Goal: Information Seeking & Learning: Learn about a topic

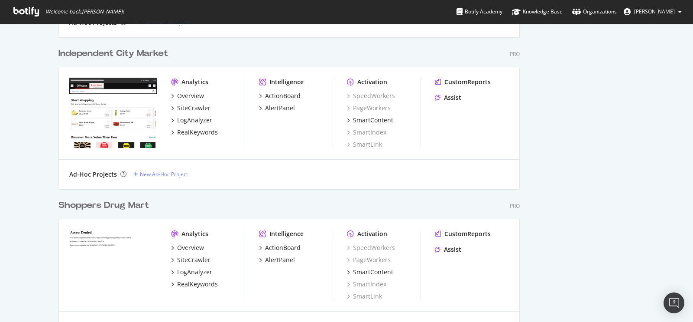
scroll to position [2262, 0]
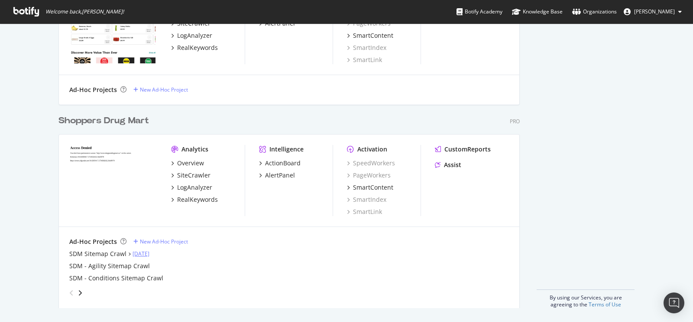
click at [150, 253] on link "[DATE]" at bounding box center [141, 253] width 17 height 7
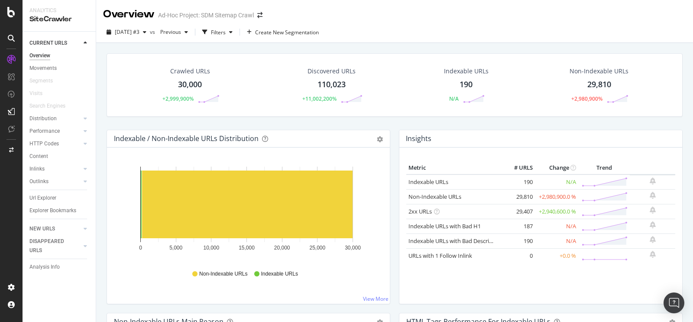
click at [325, 69] on div "Discovered URLs" at bounding box center [332, 71] width 48 height 9
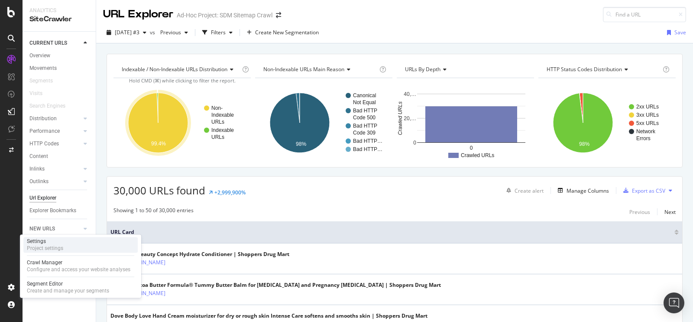
click at [58, 250] on div "Project settings" at bounding box center [45, 247] width 36 height 7
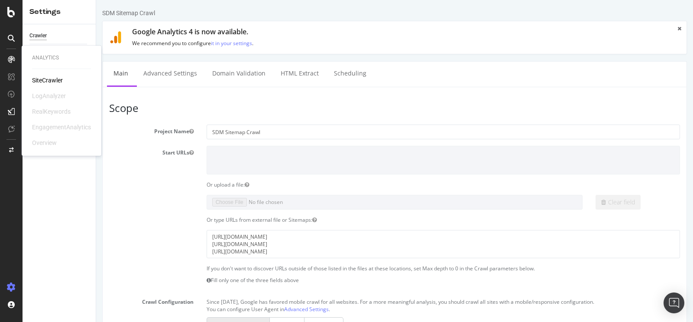
click at [42, 79] on div "SiteCrawler" at bounding box center [47, 80] width 31 height 9
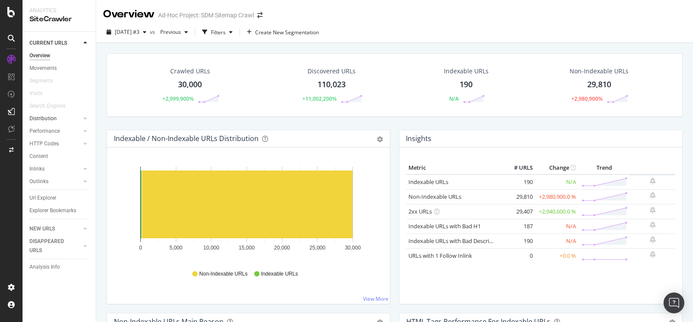
click at [64, 117] on link "Distribution" at bounding box center [55, 118] width 52 height 9
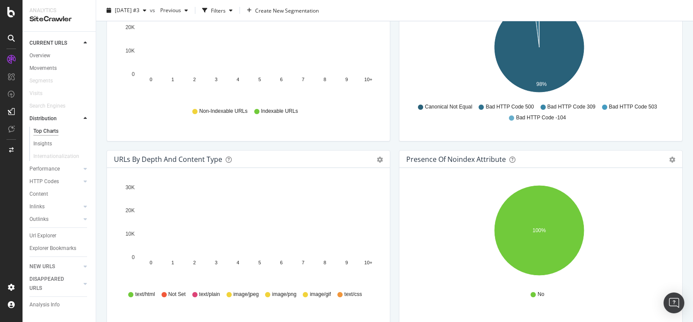
scroll to position [424, 0]
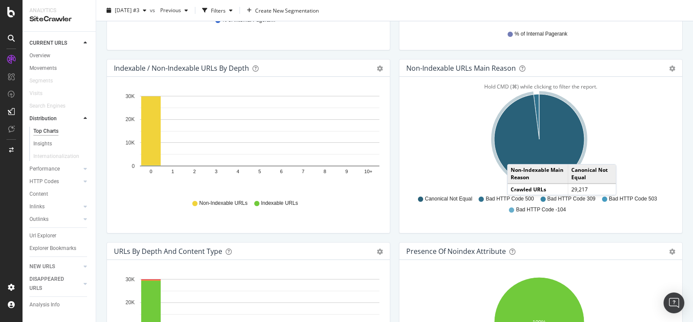
click at [512, 154] on icon "A chart." at bounding box center [539, 139] width 90 height 90
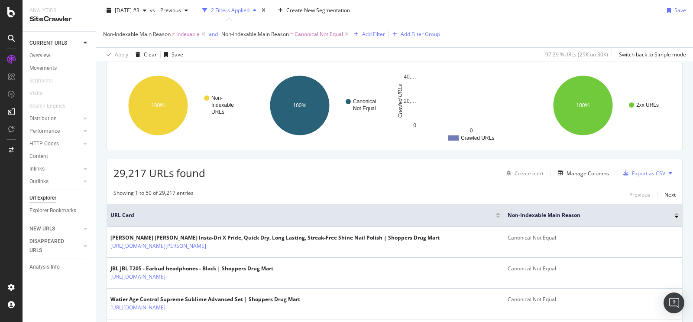
scroll to position [64, 0]
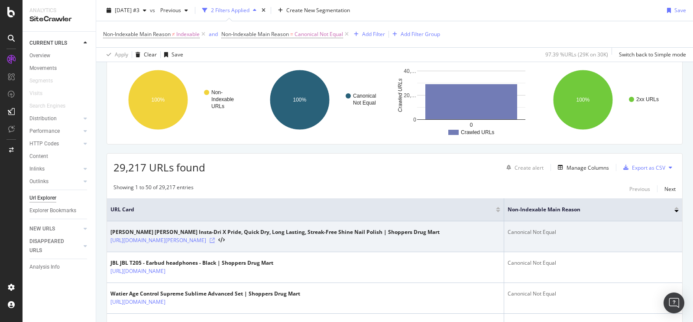
click at [215, 237] on icon at bounding box center [212, 239] width 5 height 5
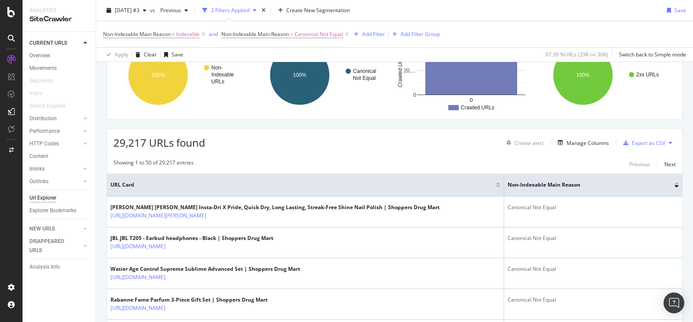
scroll to position [102, 0]
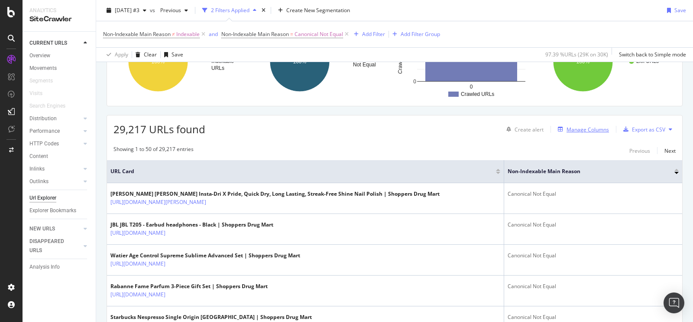
click at [582, 128] on div "Manage Columns" at bounding box center [588, 129] width 42 height 7
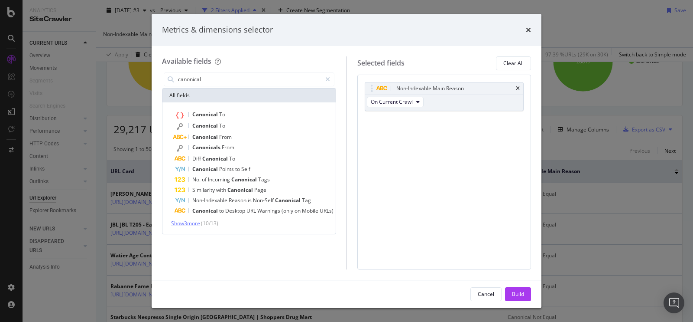
type input "canonical"
click at [199, 221] on span "Show 3 more" at bounding box center [185, 222] width 29 height 7
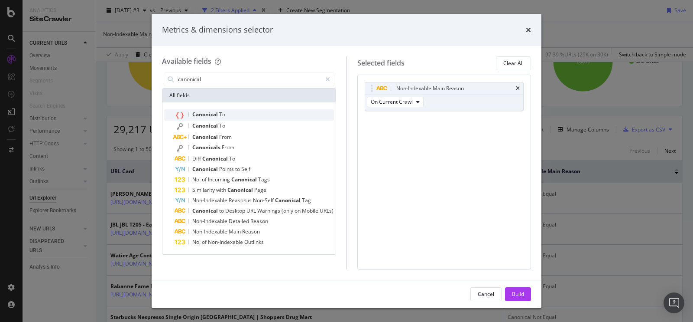
click at [263, 117] on div "Canonical To" at bounding box center [254, 114] width 159 height 11
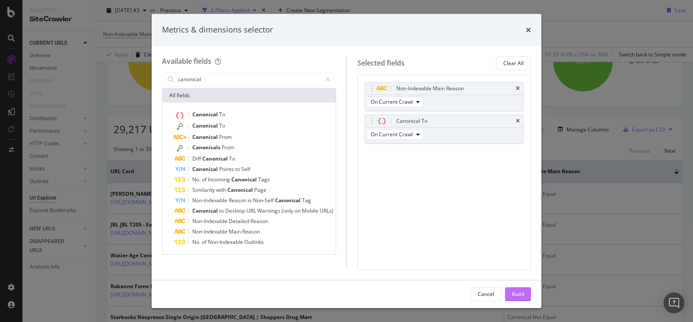
click at [517, 293] on div "Build" at bounding box center [518, 293] width 12 height 7
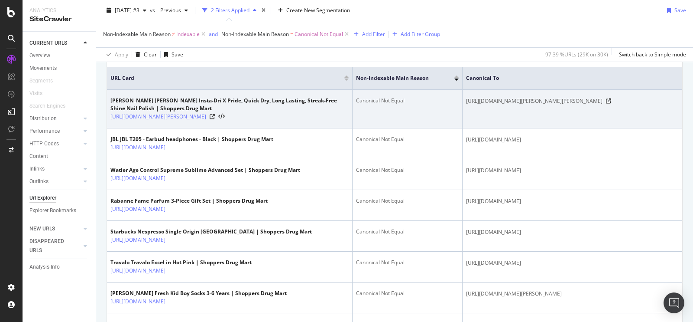
scroll to position [199, 0]
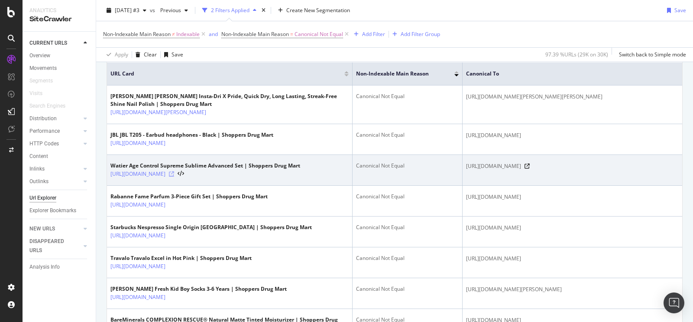
click at [174, 176] on icon at bounding box center [171, 173] width 5 height 5
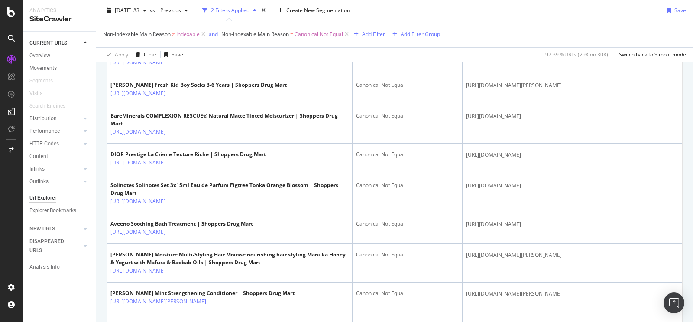
scroll to position [408, 0]
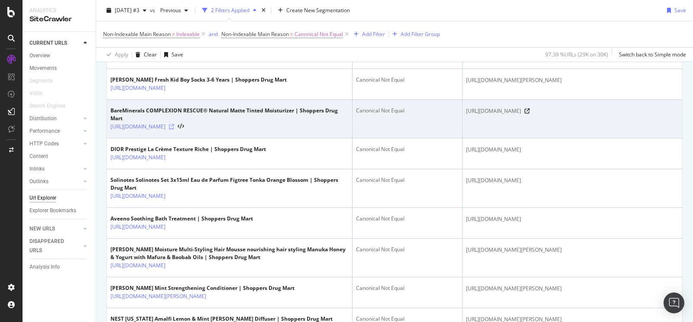
click at [174, 129] on icon at bounding box center [171, 126] width 5 height 5
drag, startPoint x: 587, startPoint y: 178, endPoint x: 532, endPoint y: 178, distance: 55.0
click at [521, 115] on span "[URL][DOMAIN_NAME]" at bounding box center [493, 111] width 55 height 9
copy span "194250084450"
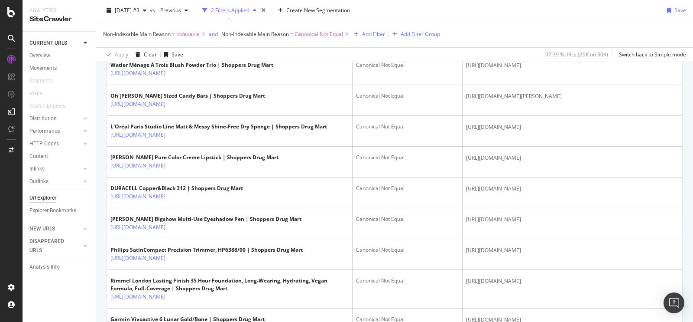
scroll to position [817, 0]
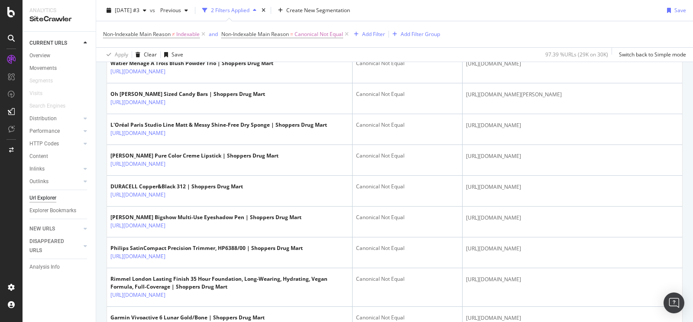
click at [174, 43] on icon at bounding box center [171, 40] width 5 height 5
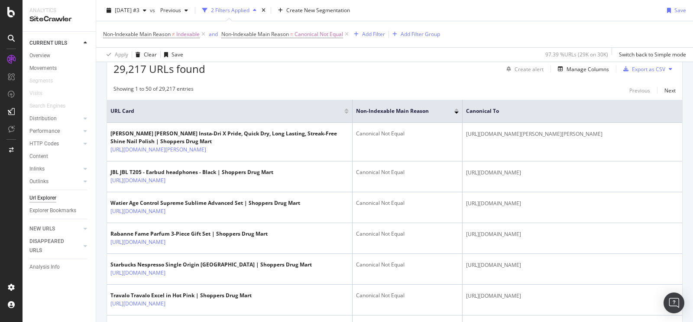
scroll to position [0, 0]
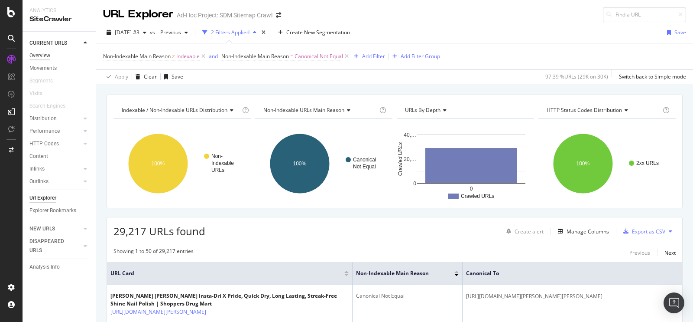
click at [49, 55] on div "Overview" at bounding box center [39, 55] width 21 height 9
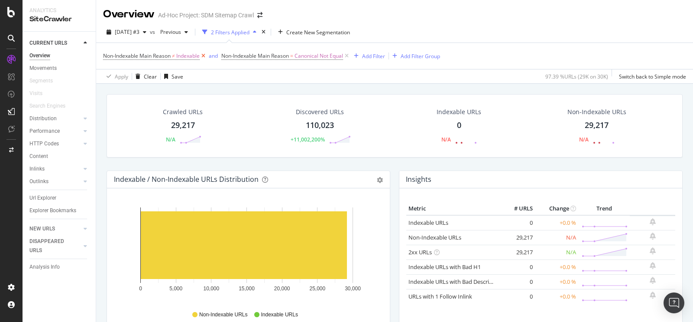
click at [206, 57] on icon at bounding box center [203, 56] width 7 height 9
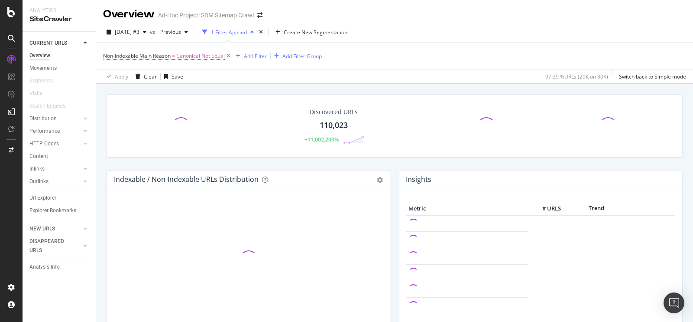
click at [230, 56] on icon at bounding box center [228, 56] width 7 height 9
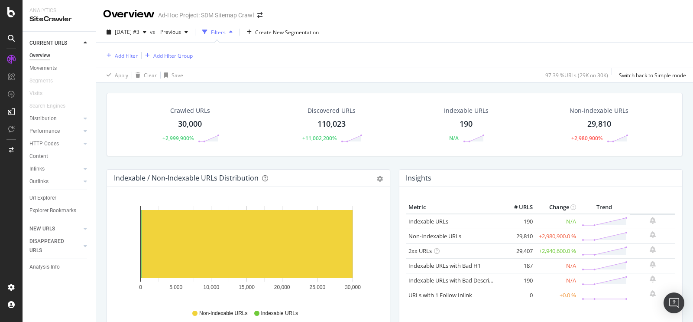
click at [465, 120] on div "190" at bounding box center [466, 123] width 13 height 11
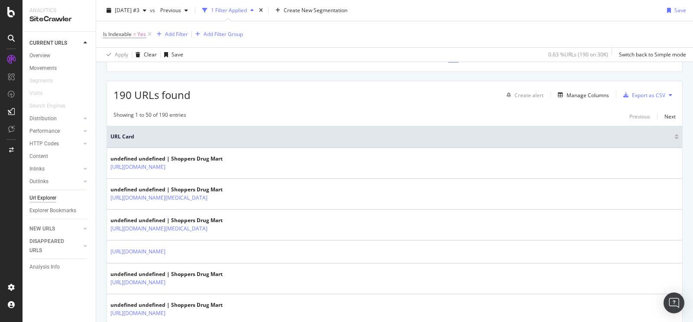
scroll to position [146, 0]
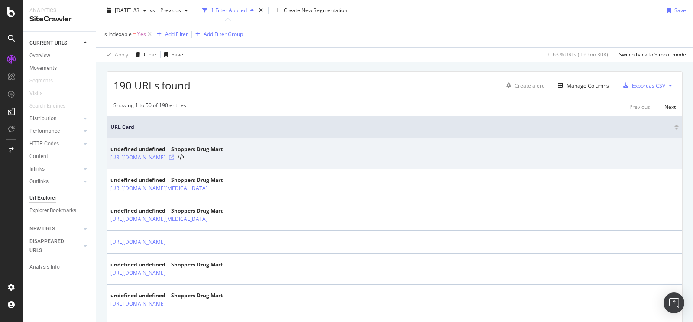
click at [174, 155] on icon at bounding box center [171, 157] width 5 height 5
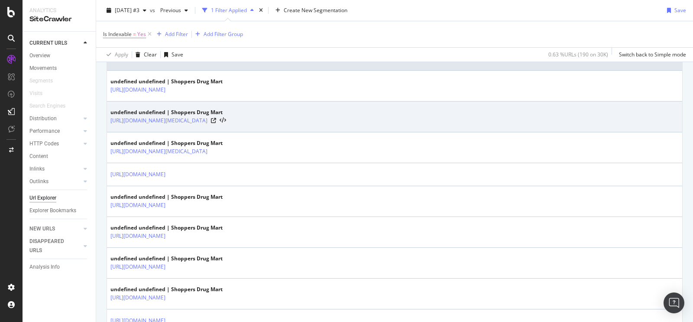
scroll to position [227, 0]
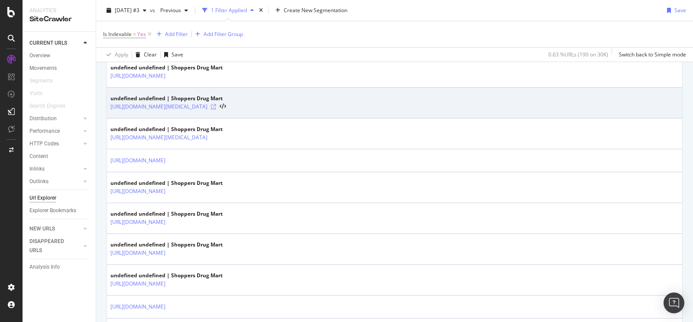
click at [216, 104] on icon at bounding box center [213, 106] width 5 height 5
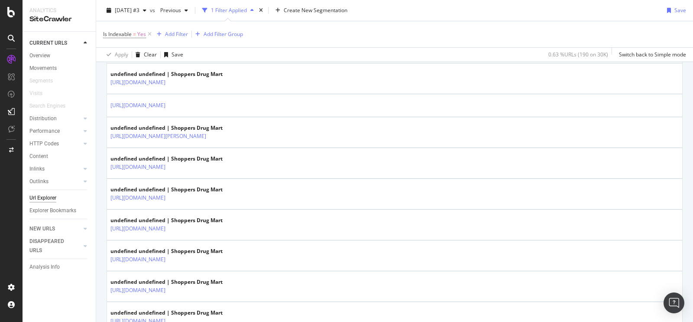
scroll to position [419, 0]
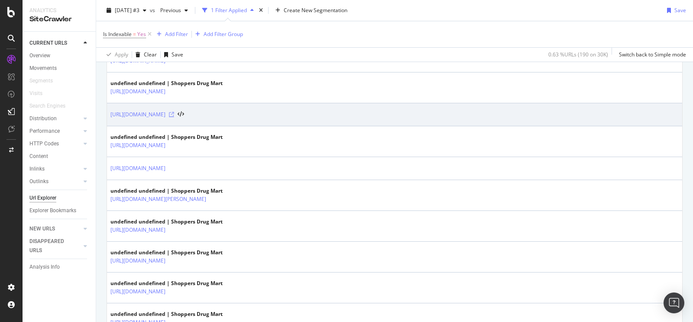
click at [174, 113] on icon at bounding box center [171, 114] width 5 height 5
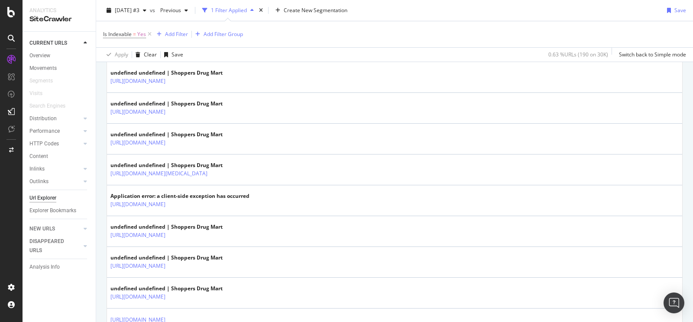
scroll to position [701, 0]
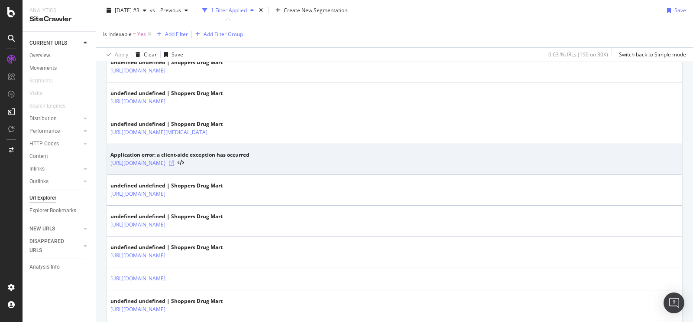
click at [174, 160] on icon at bounding box center [171, 162] width 5 height 5
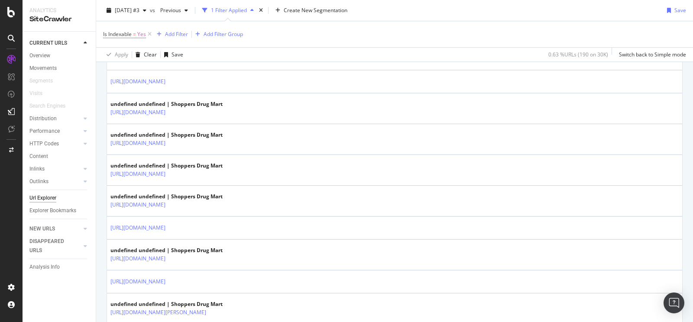
scroll to position [0, 0]
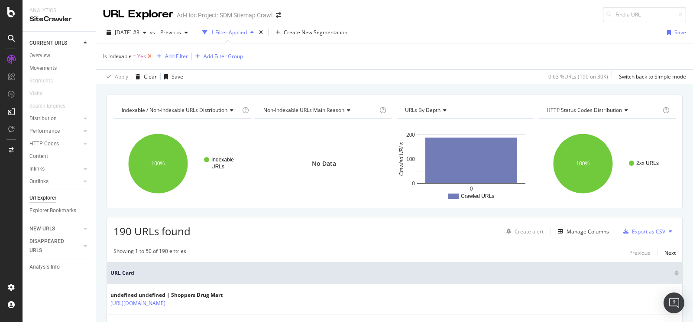
click at [150, 55] on icon at bounding box center [149, 56] width 7 height 9
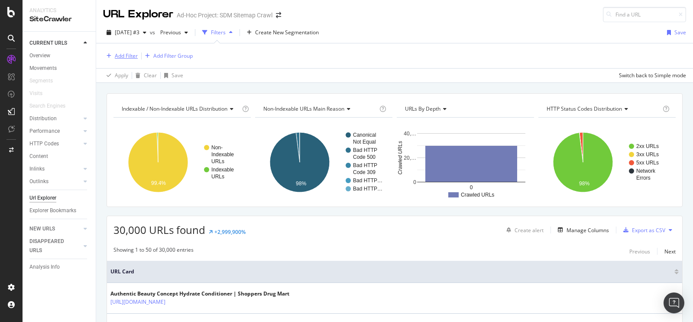
click at [130, 55] on div "Add Filter" at bounding box center [126, 55] width 23 height 7
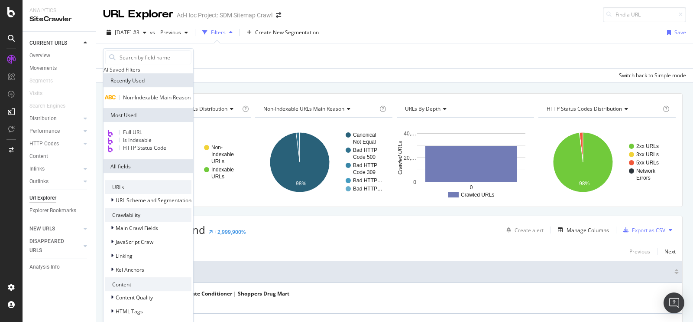
scroll to position [114, 0]
click at [137, 262] on div "URLs URL Scheme and Segmentation Crawlability Main Crawl Fields JavaScript Craw…" at bounding box center [149, 262] width 90 height 179
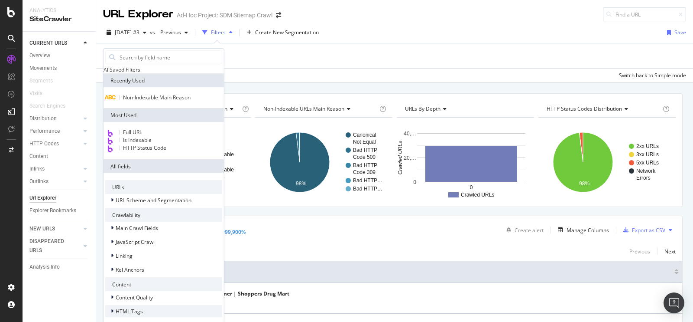
scroll to position [124, 0]
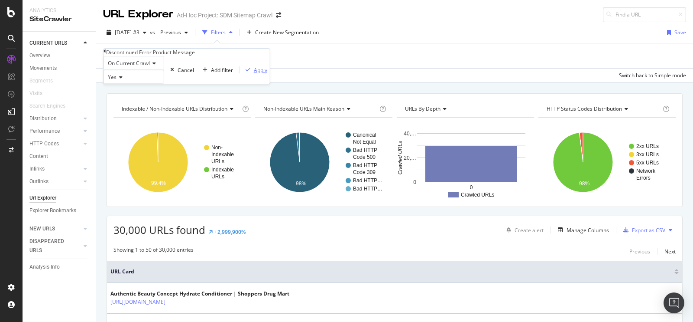
click at [254, 74] on div "Apply" at bounding box center [260, 69] width 13 height 7
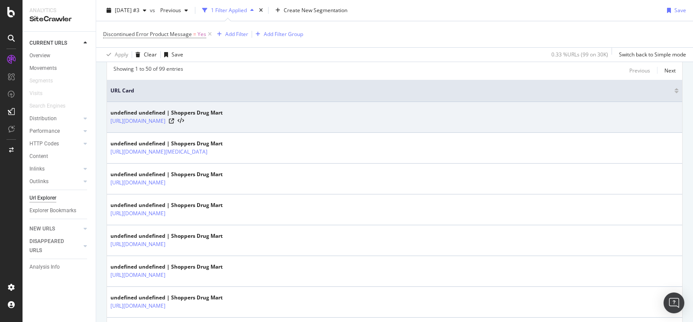
scroll to position [127, 0]
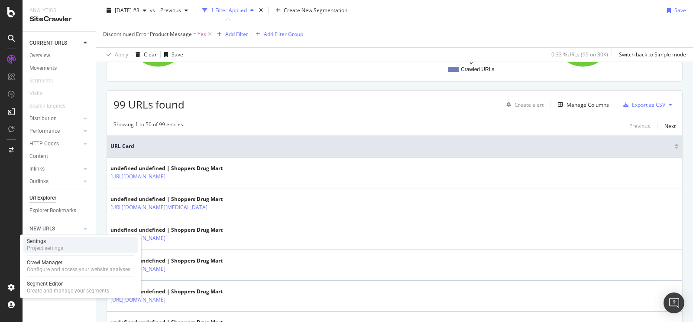
click at [65, 248] on div "Settings Project settings" at bounding box center [80, 245] width 114 height 16
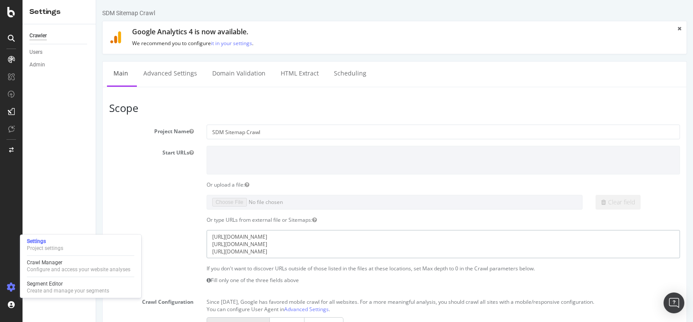
drag, startPoint x: 435, startPoint y: 246, endPoint x: 339, endPoint y: 237, distance: 96.6
click at [339, 237] on textarea "[URL][DOMAIN_NAME] [URL][DOMAIN_NAME] [URL][DOMAIN_NAME]" at bounding box center [444, 244] width 474 height 28
click at [423, 248] on textarea "[URL][DOMAIN_NAME] [URL][DOMAIN_NAME] [URL][DOMAIN_NAME]" at bounding box center [444, 244] width 474 height 28
drag, startPoint x: 429, startPoint y: 252, endPoint x: 211, endPoint y: 234, distance: 218.7
click at [208, 236] on textarea "[URL][DOMAIN_NAME] [URL][DOMAIN_NAME] [URL][DOMAIN_NAME]" at bounding box center [444, 244] width 474 height 28
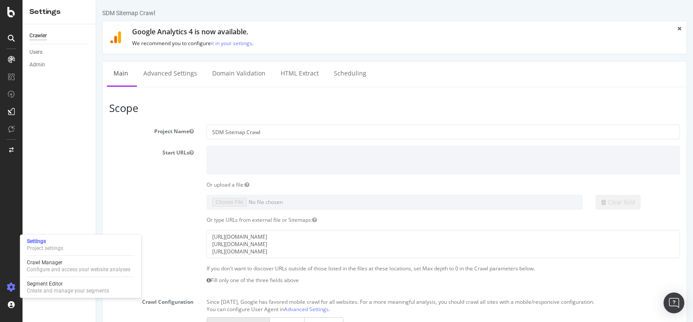
click at [173, 209] on section "Project Name SDM Sitemap Crawl Start URLs Or upload a file: Clear field Or type…" at bounding box center [394, 302] width 571 height 356
click at [308, 232] on textarea "[URL][DOMAIN_NAME] [URL][DOMAIN_NAME] [URL][DOMAIN_NAME]" at bounding box center [444, 244] width 474 height 28
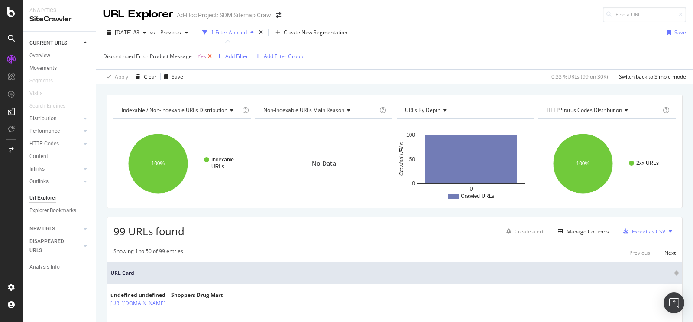
click at [211, 56] on icon at bounding box center [209, 56] width 7 height 9
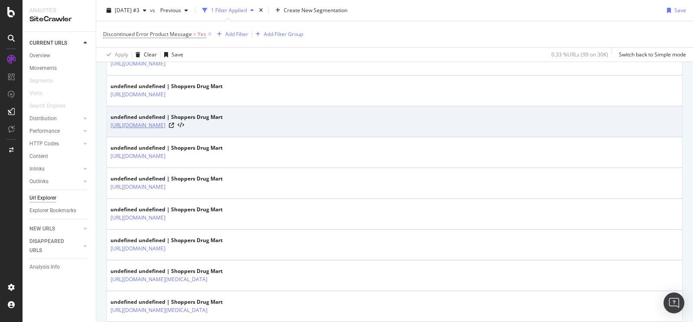
scroll to position [392, 0]
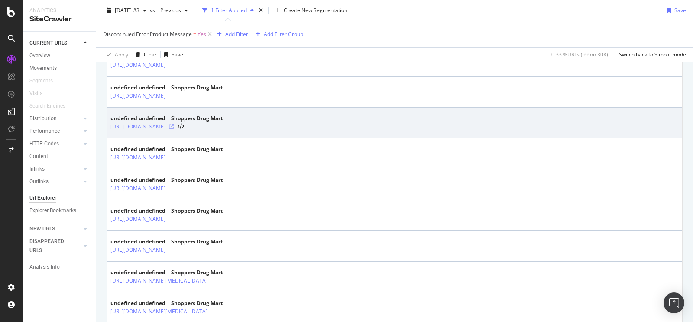
click at [174, 124] on icon at bounding box center [171, 126] width 5 height 5
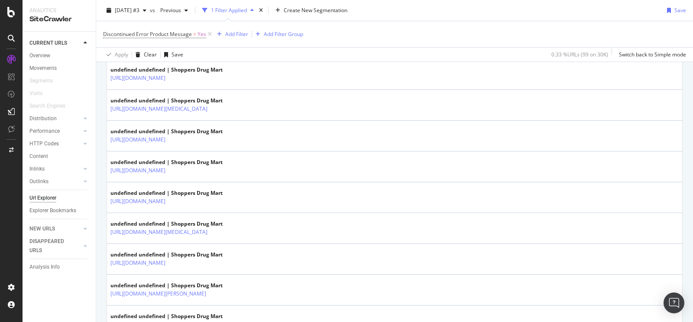
scroll to position [1024, 0]
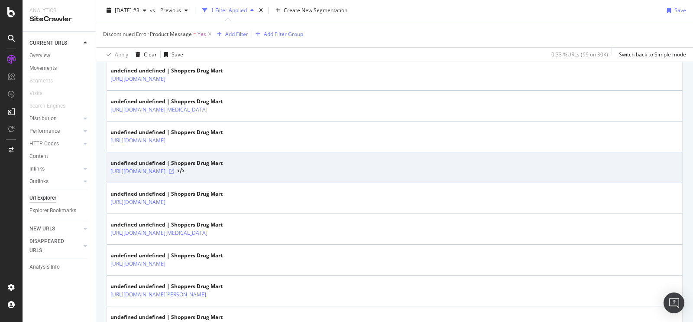
click at [174, 169] on icon at bounding box center [171, 171] width 5 height 5
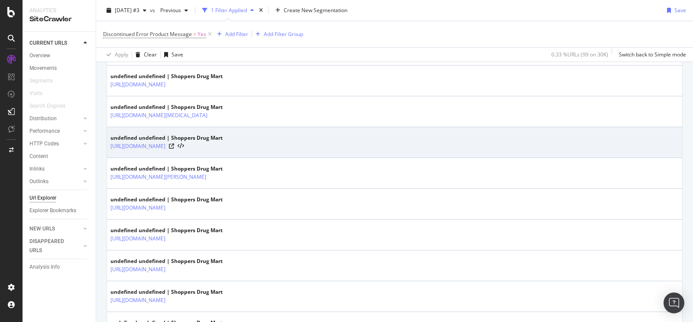
scroll to position [1141, 0]
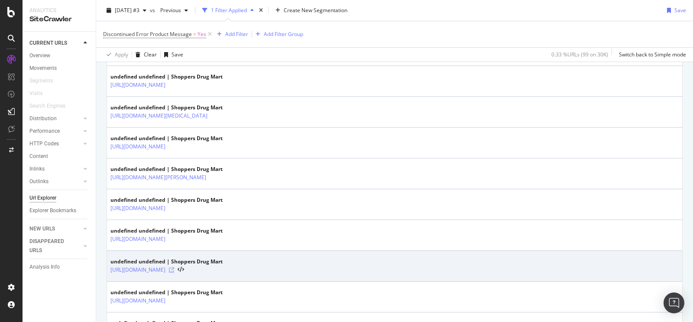
click at [174, 267] on icon at bounding box center [171, 269] width 5 height 5
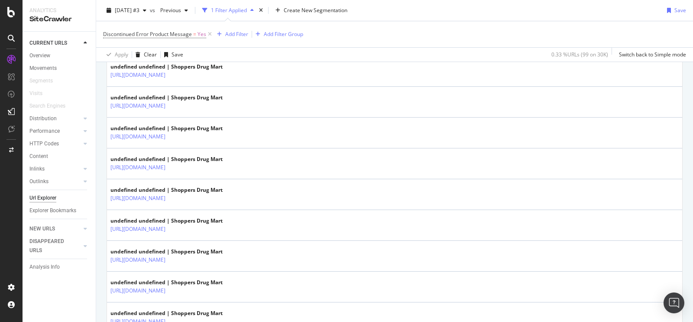
scroll to position [0, 0]
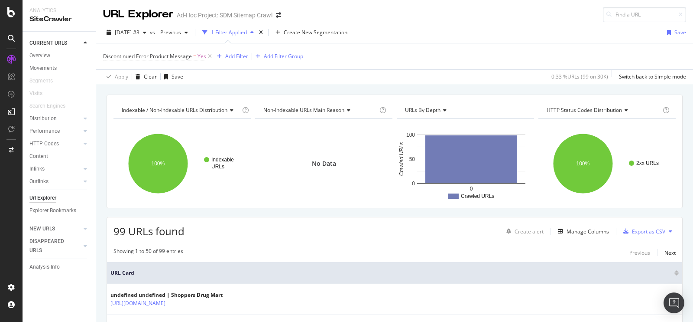
click at [666, 229] on button at bounding box center [671, 231] width 10 height 14
click at [634, 228] on div "Export as CSV" at bounding box center [648, 231] width 33 height 7
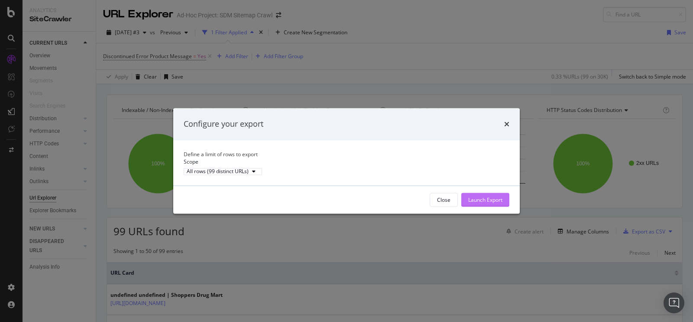
click at [487, 203] on div "Launch Export" at bounding box center [485, 199] width 34 height 7
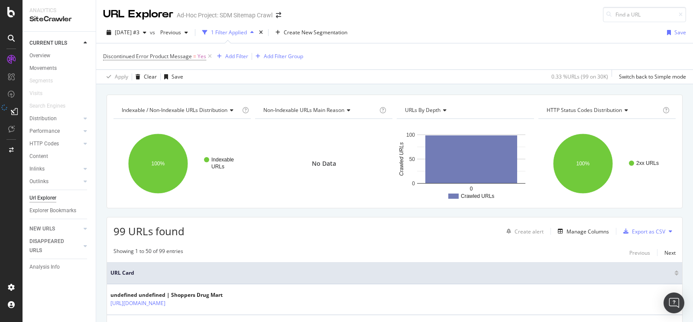
click at [666, 231] on button at bounding box center [671, 231] width 10 height 14
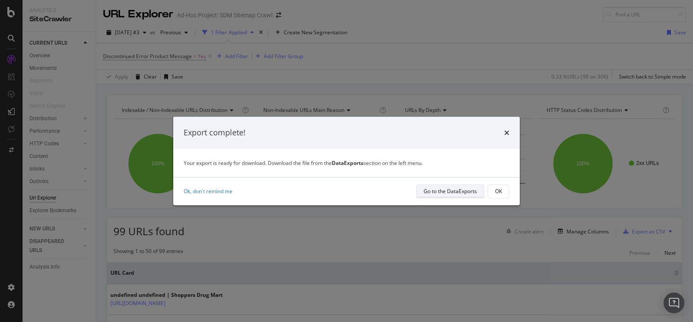
click at [452, 191] on div "Go to the DataExports" at bounding box center [450, 190] width 53 height 7
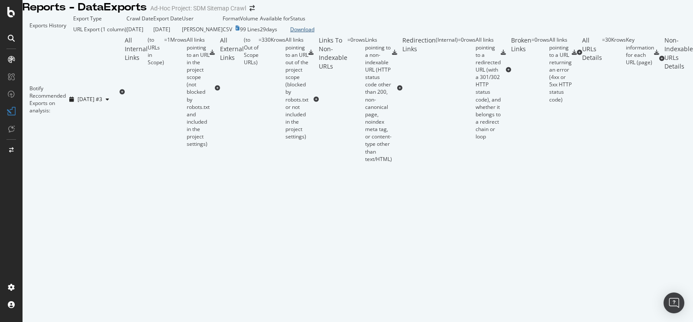
click at [315, 33] on div "Download" at bounding box center [302, 29] width 24 height 7
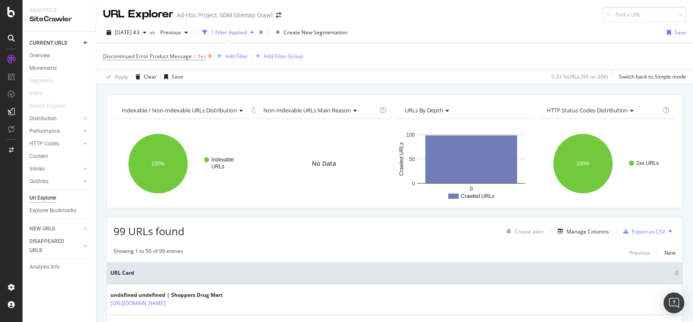
click at [209, 57] on icon at bounding box center [209, 56] width 7 height 9
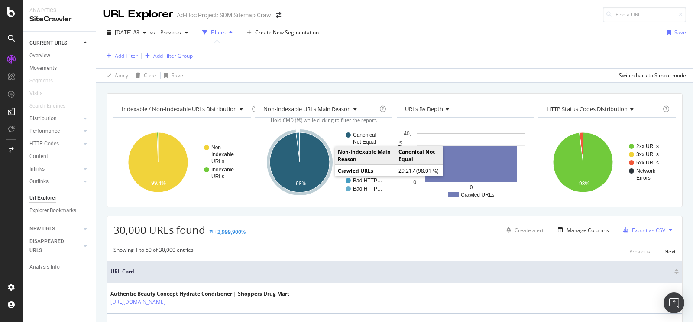
click at [315, 168] on icon "A chart." at bounding box center [300, 162] width 60 height 60
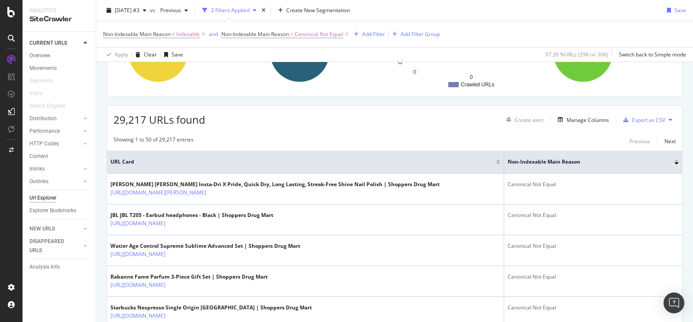
scroll to position [114, 0]
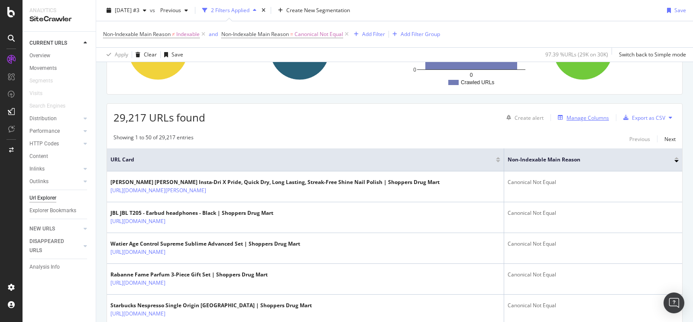
click at [590, 119] on div "Manage Columns" at bounding box center [588, 117] width 42 height 7
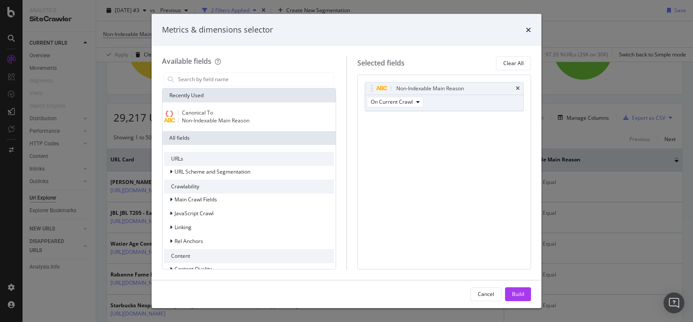
click at [224, 116] on div "Canonical To" at bounding box center [249, 113] width 170 height 8
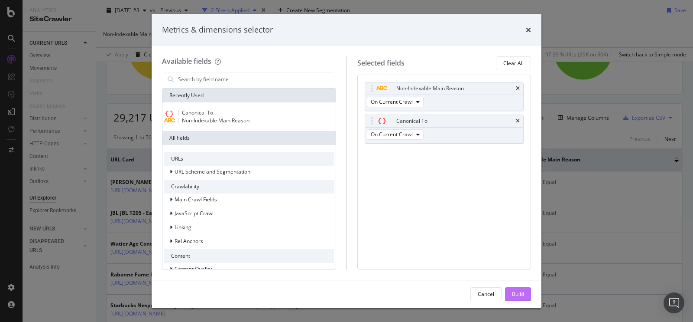
click at [514, 289] on div "Build" at bounding box center [518, 293] width 12 height 13
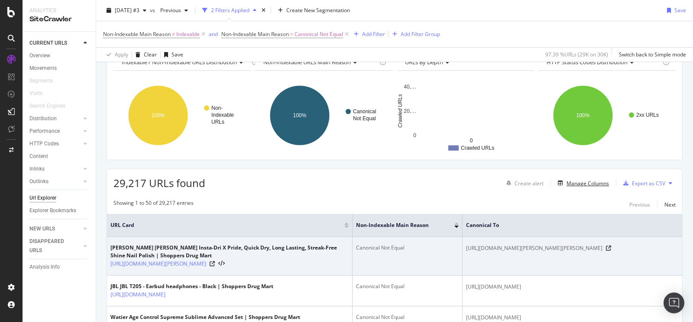
scroll to position [36, 0]
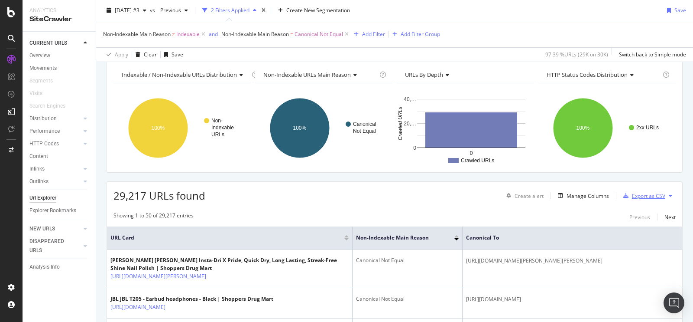
click at [640, 193] on div "Export as CSV" at bounding box center [648, 195] width 33 height 7
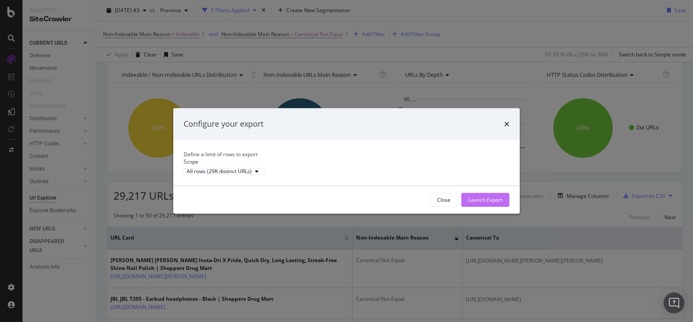
click at [482, 203] on div "Launch Export" at bounding box center [485, 199] width 34 height 7
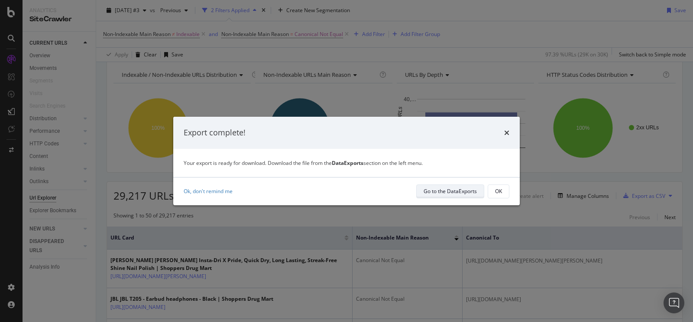
click at [466, 191] on div "Go to the DataExports" at bounding box center [450, 190] width 53 height 7
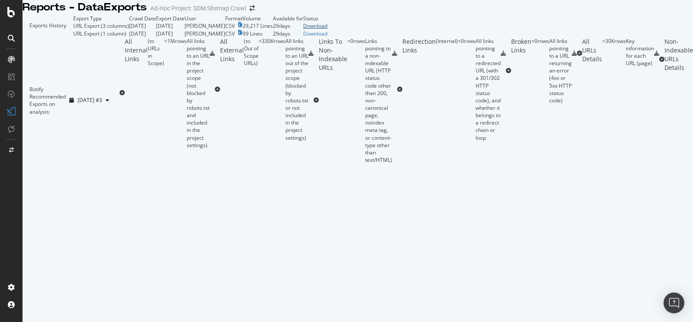
click at [328, 29] on div "Download" at bounding box center [315, 25] width 24 height 7
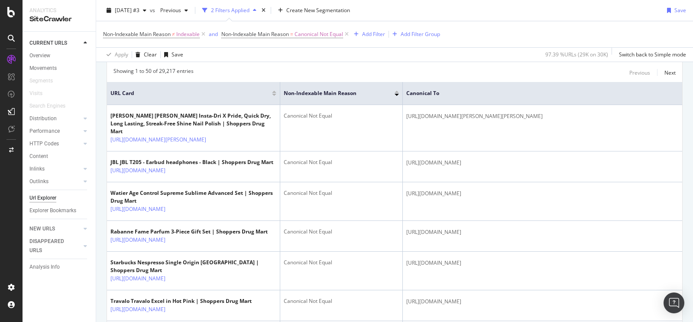
scroll to position [195, 0]
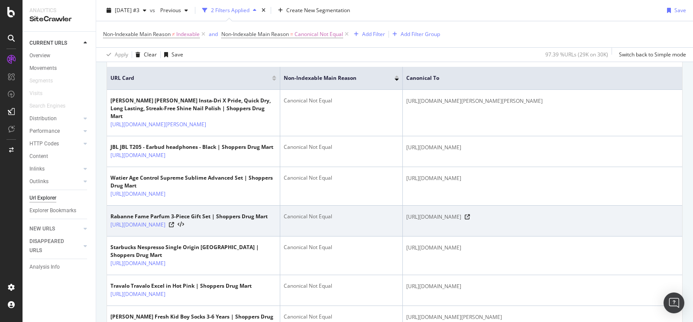
drag, startPoint x: 108, startPoint y: 249, endPoint x: 245, endPoint y: 263, distance: 138.0
click at [245, 236] on td "Rabanne Fame Parfum 3-Piece Gift Set | Shoppers Drug Mart [URL][DOMAIN_NAME]" at bounding box center [193, 220] width 173 height 31
copy link "[URL][DOMAIN_NAME]"
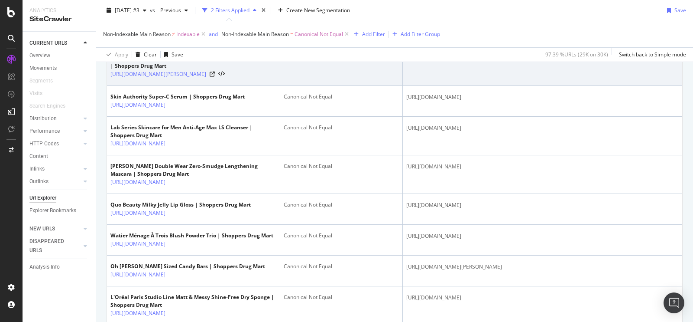
scroll to position [734, 0]
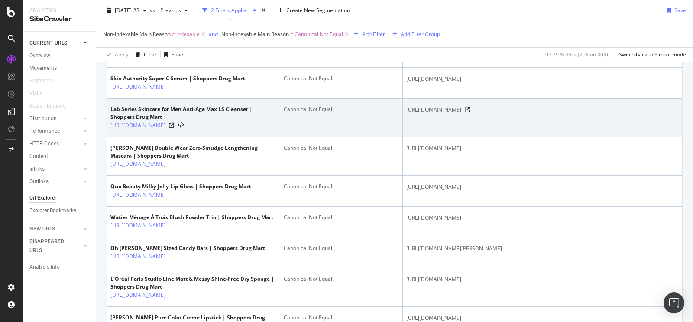
drag, startPoint x: 106, startPoint y: 260, endPoint x: 193, endPoint y: 264, distance: 87.2
click at [124, 137] on td "Lab Series Skincare for Men Anti-Age Max LS Cleanser | Shoppers Drug Mart [URL]…" at bounding box center [193, 117] width 173 height 39
drag, startPoint x: 109, startPoint y: 261, endPoint x: 226, endPoint y: 276, distance: 117.9
click at [226, 137] on td "Lab Series Skincare for Men Anti-Age Max LS Cleanser | Shoppers Drug Mart [URL]…" at bounding box center [193, 117] width 173 height 39
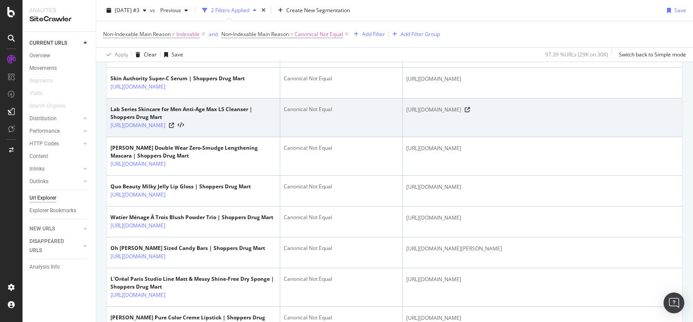
copy link "[URL][DOMAIN_NAME]"
drag, startPoint x: 502, startPoint y: 256, endPoint x: 406, endPoint y: 247, distance: 96.2
click at [406, 114] on span "[URL][DOMAIN_NAME]" at bounding box center [433, 109] width 55 height 9
copy span "[URL][DOMAIN_NAME]"
